Goal: Task Accomplishment & Management: Manage account settings

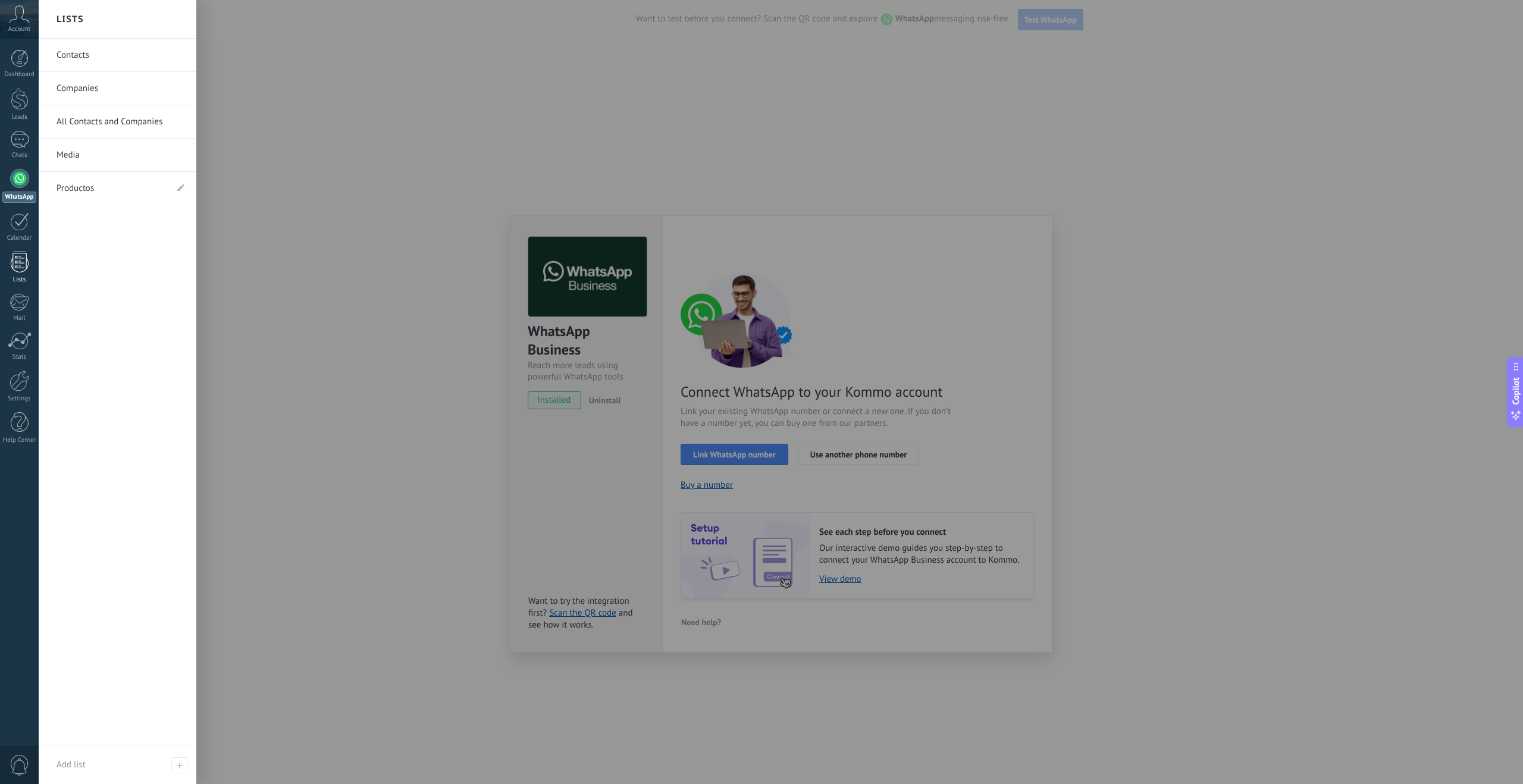
click at [18, 268] on div at bounding box center [20, 262] width 18 height 21
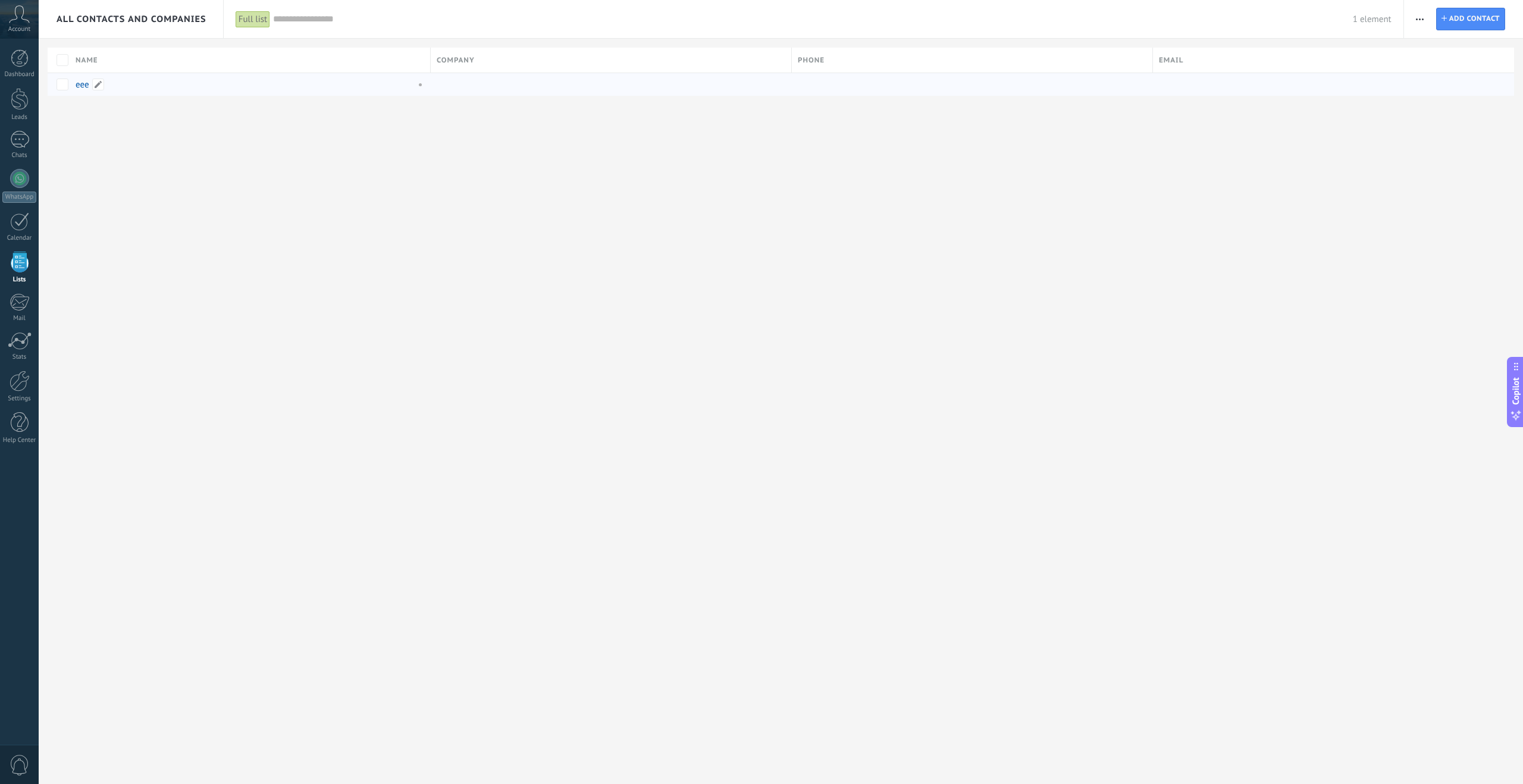
click at [80, 82] on link "eee" at bounding box center [82, 84] width 14 height 11
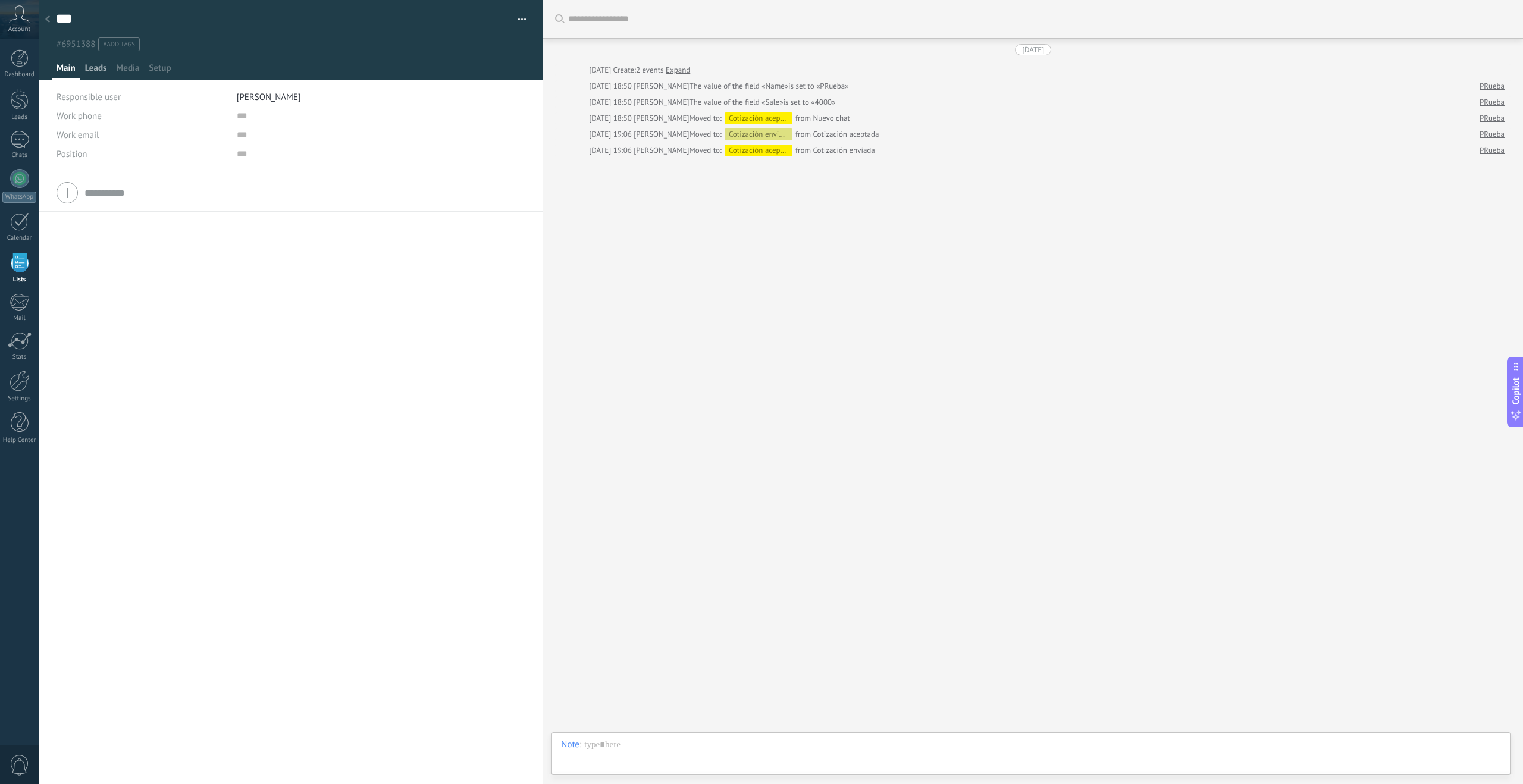
click at [88, 70] on span "Leads" at bounding box center [96, 71] width 22 height 18
click at [65, 68] on span "Main" at bounding box center [66, 71] width 19 height 18
click at [18, 56] on div at bounding box center [20, 58] width 18 height 18
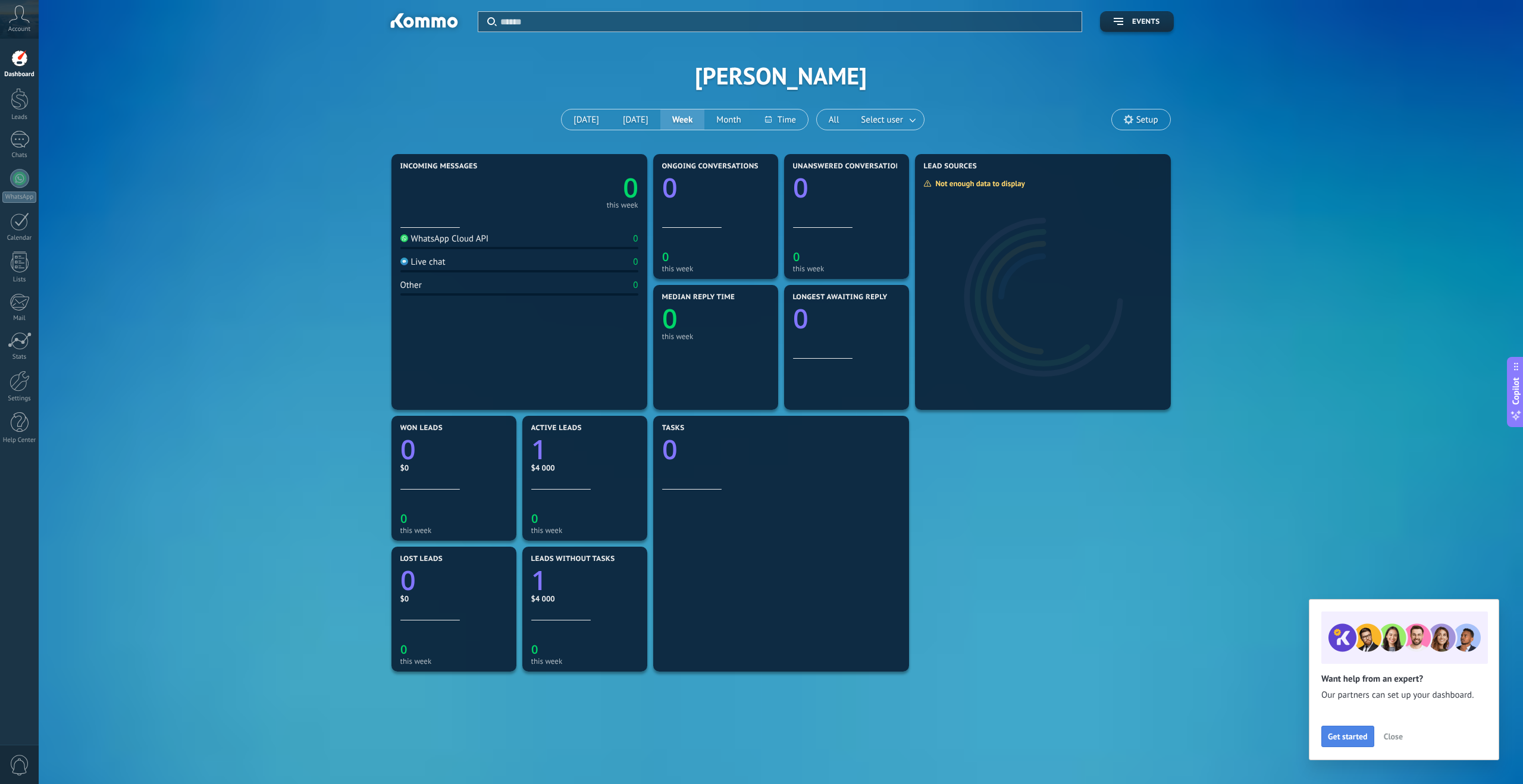
click at [1344, 736] on span "Get started" at bounding box center [1347, 736] width 40 height 8
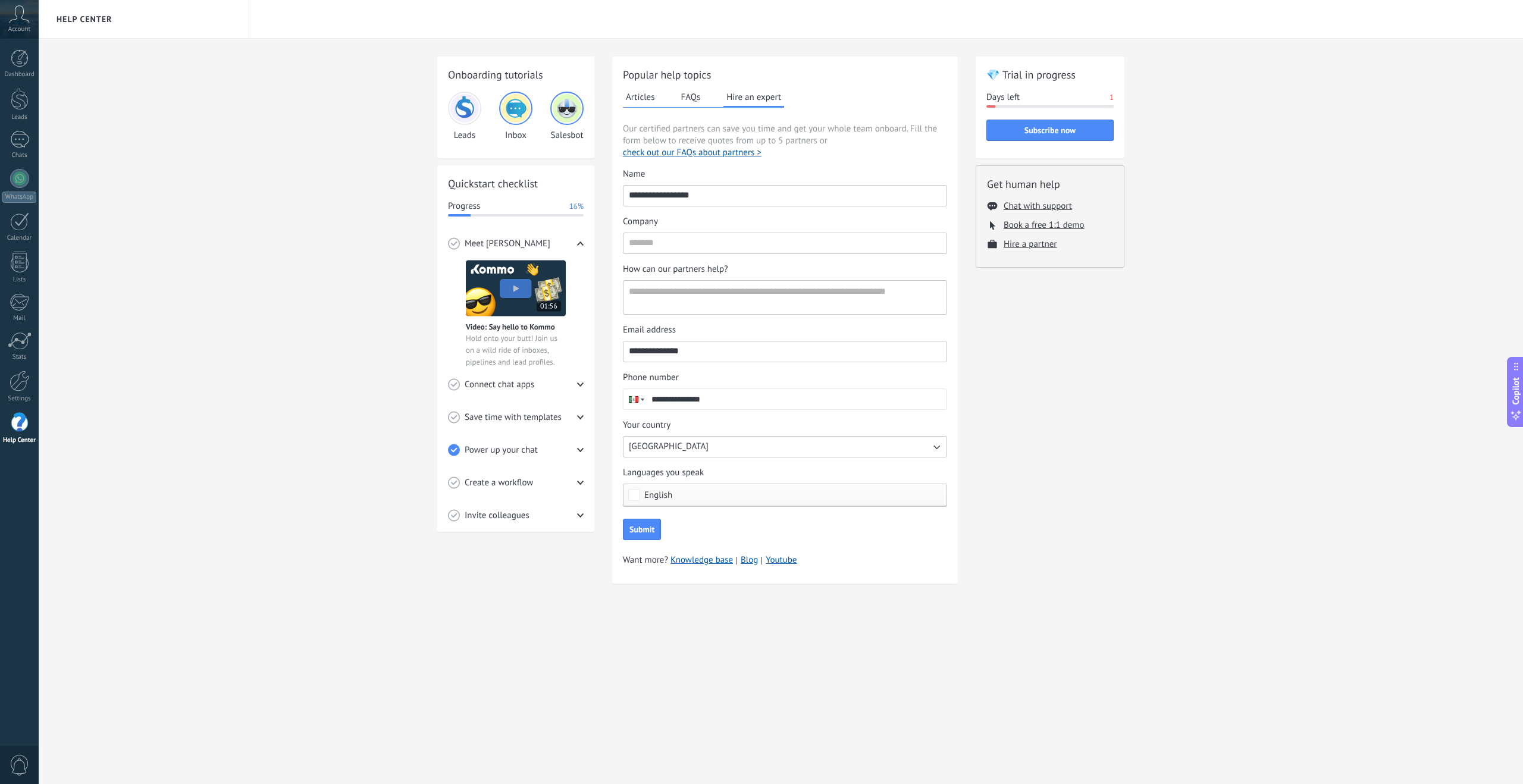
click at [18, 20] on icon at bounding box center [19, 14] width 21 height 18
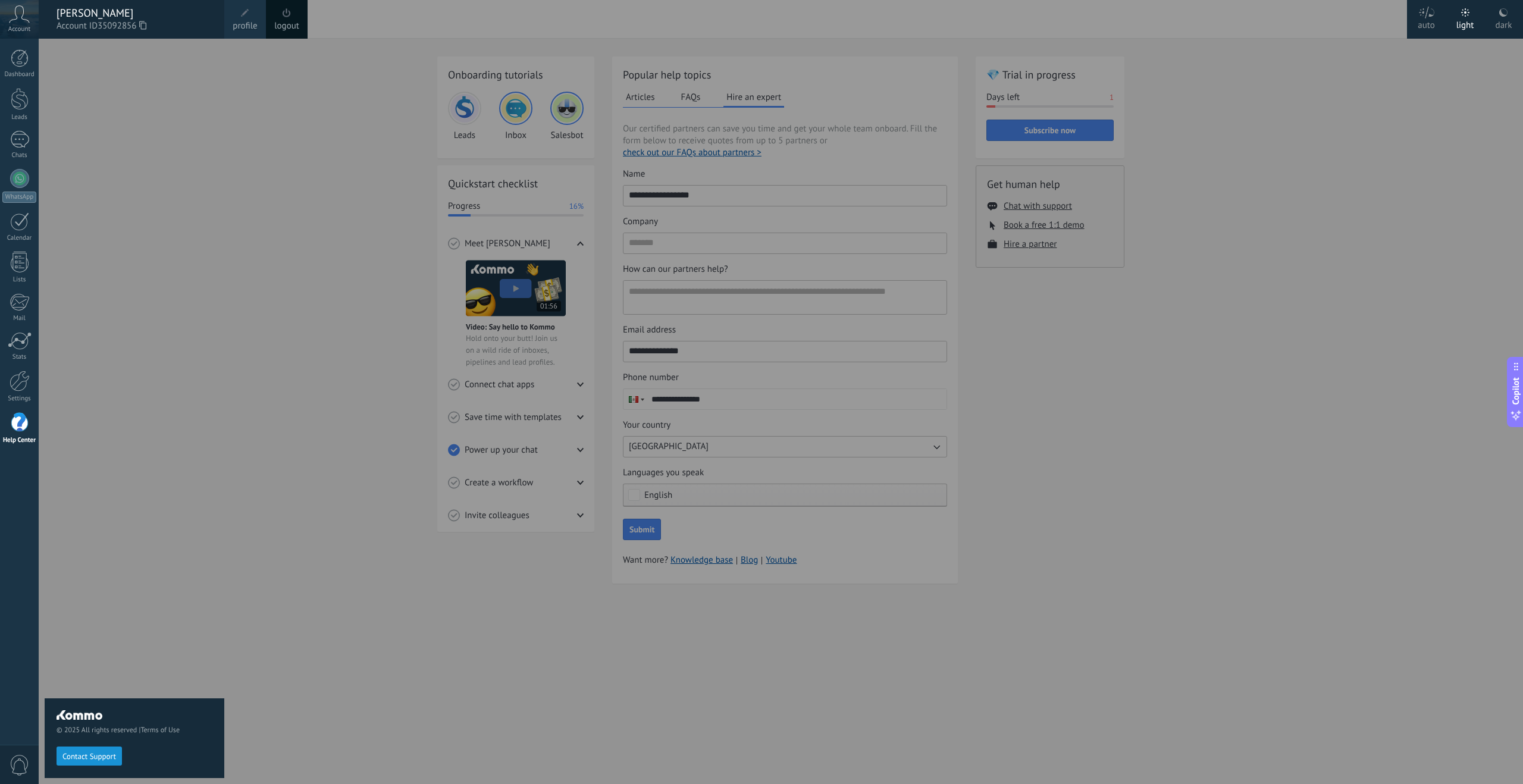
click at [241, 18] on span at bounding box center [245, 13] width 13 height 13
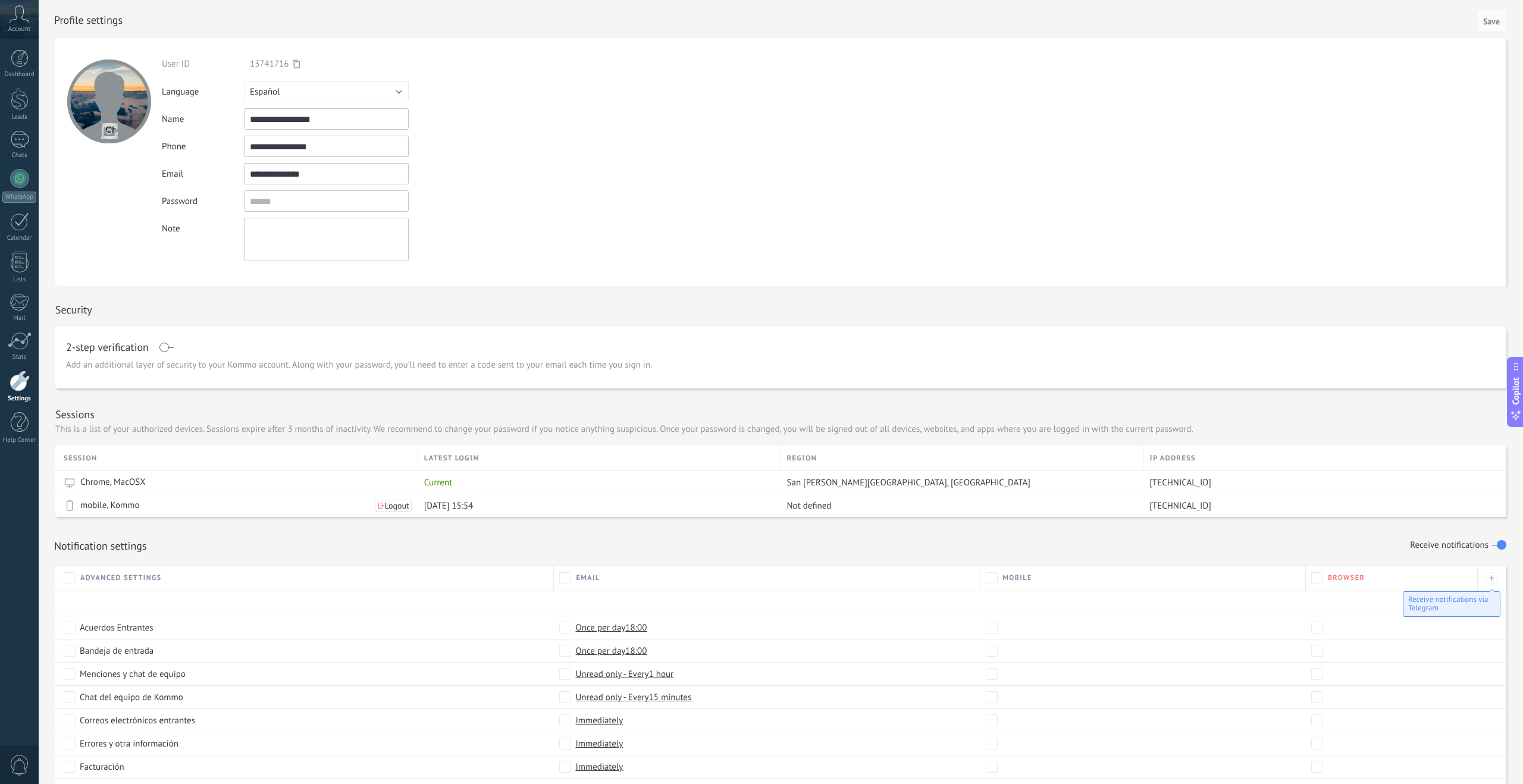
click at [287, 122] on input "**********" at bounding box center [327, 119] width 165 height 22
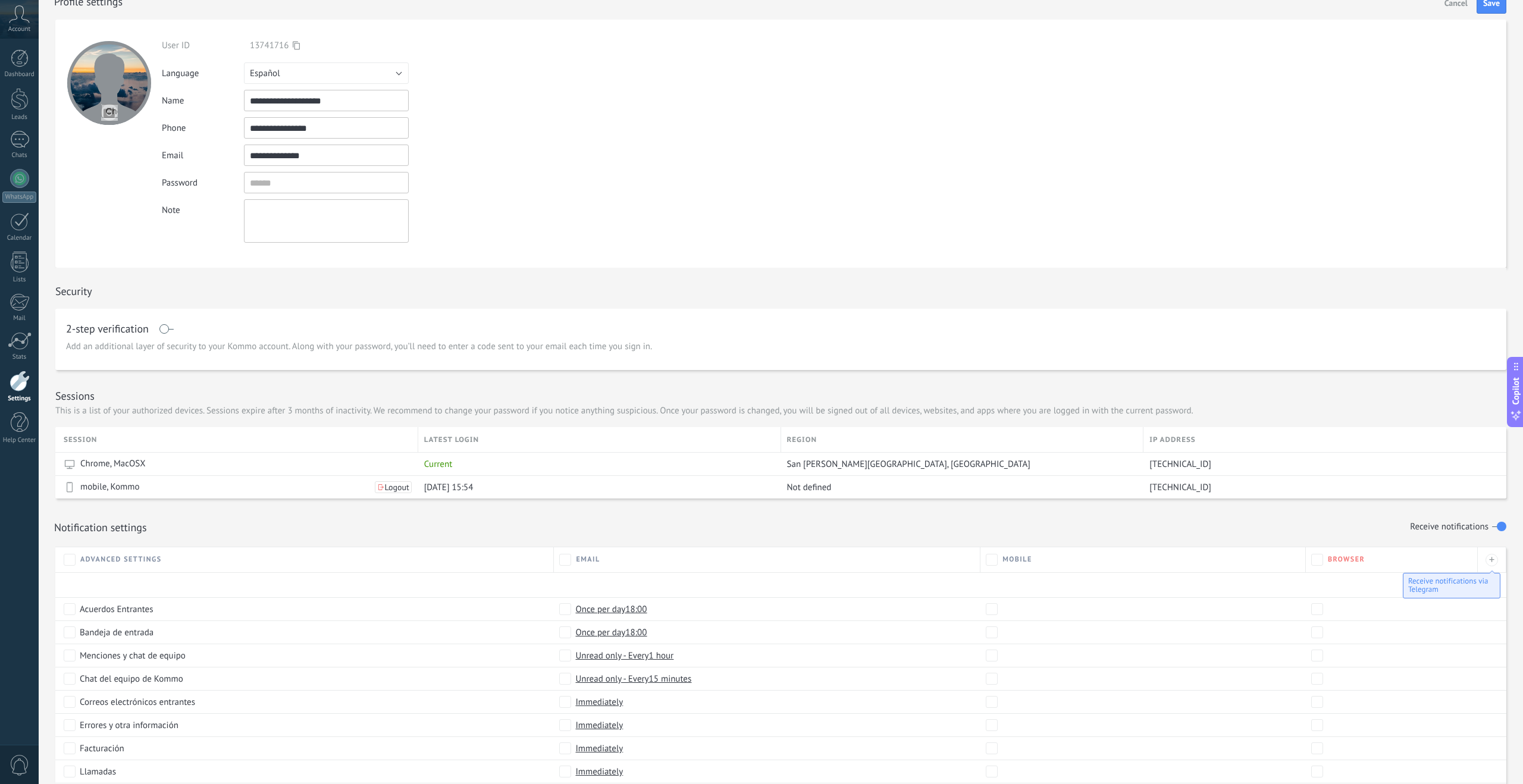
scroll to position [12, 0]
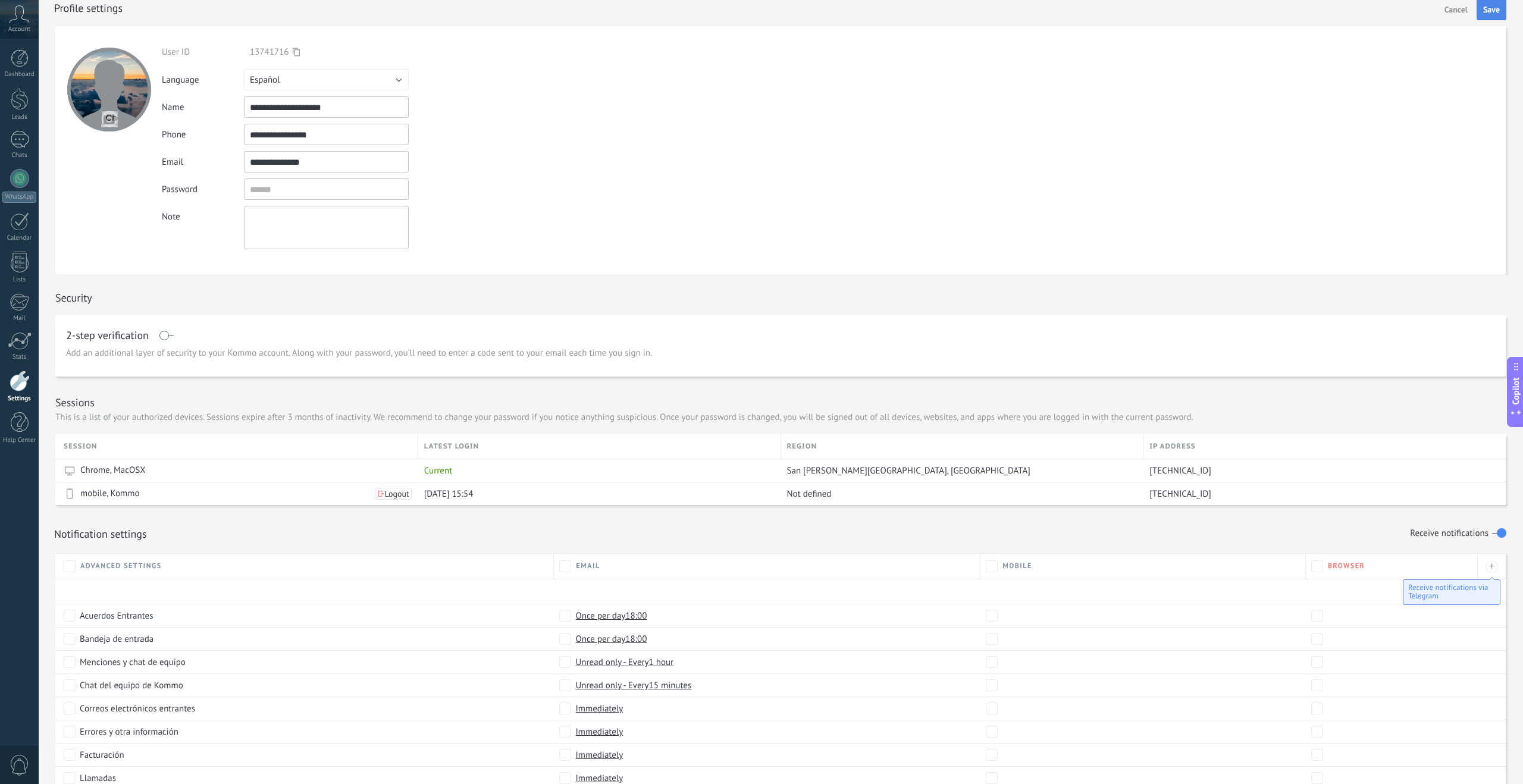
type input "**********"
click at [1477, 16] on button "Save" at bounding box center [1491, 8] width 30 height 22
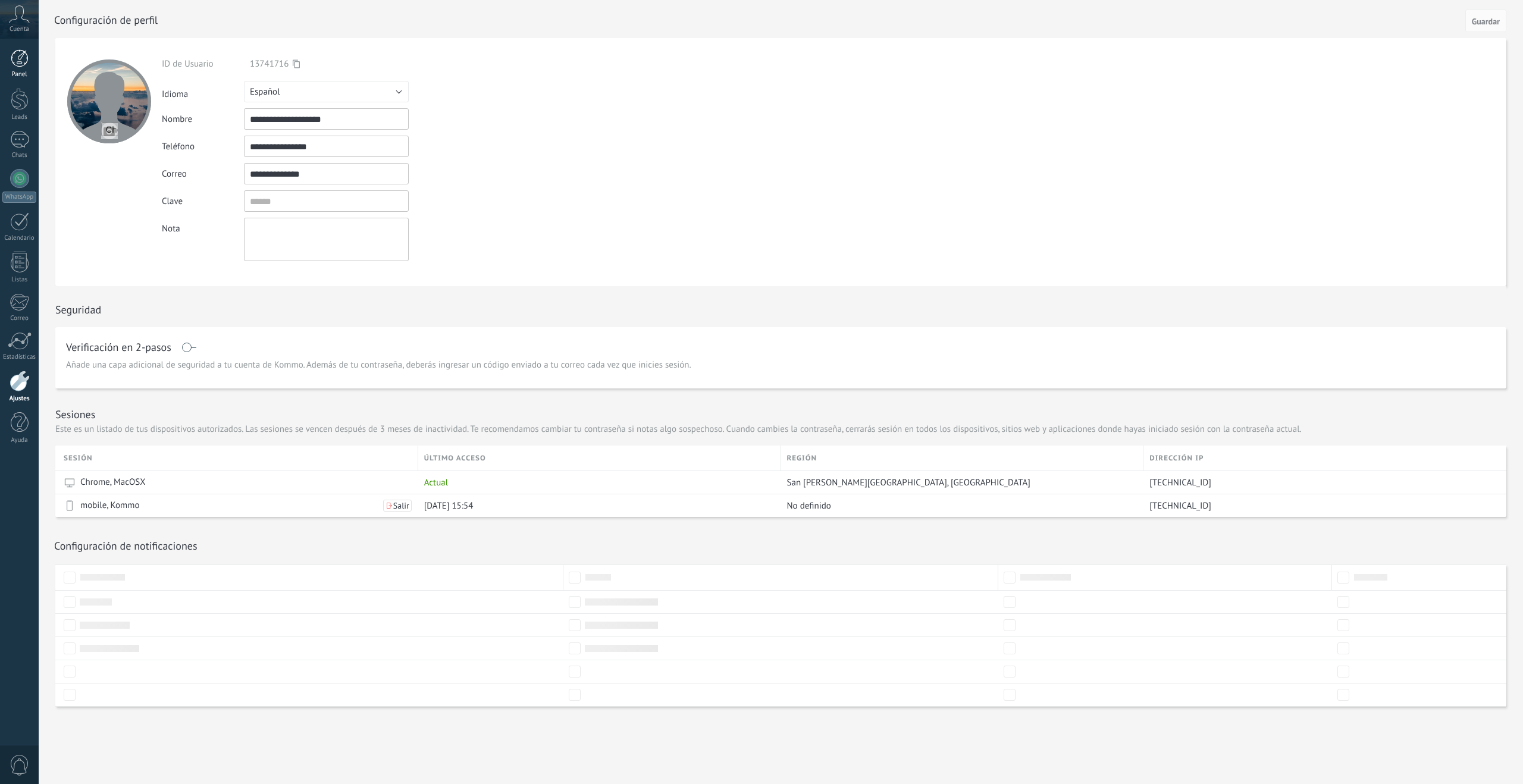
click at [20, 57] on div at bounding box center [20, 58] width 18 height 18
